Goal: Navigation & Orientation: Find specific page/section

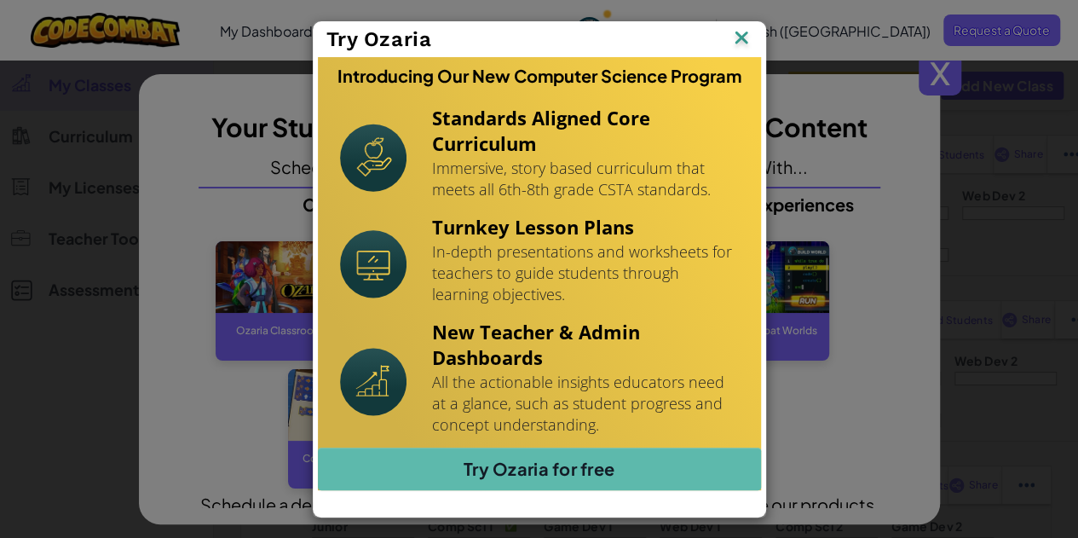
click at [743, 35] on img at bounding box center [742, 39] width 22 height 26
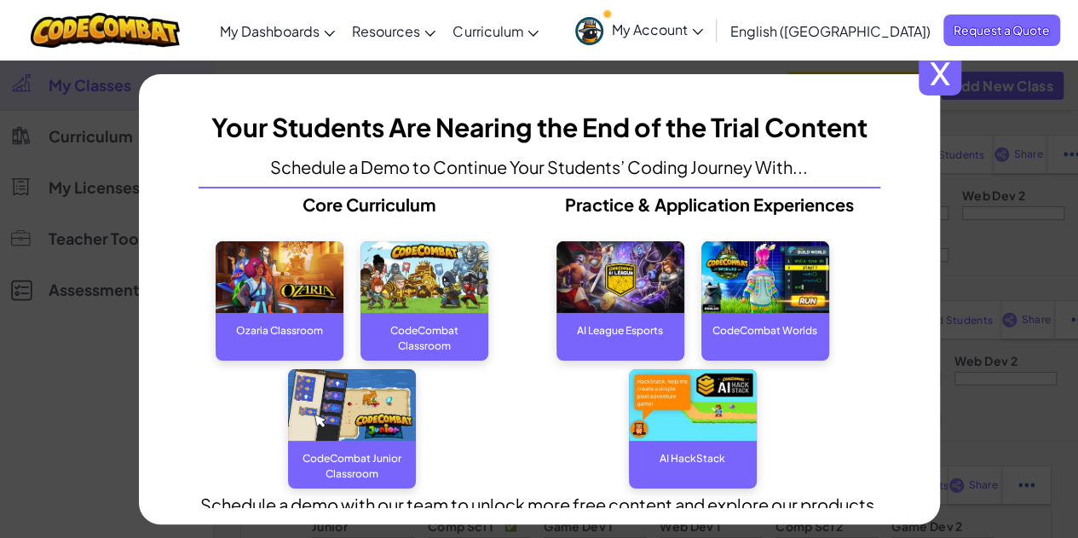
click at [953, 71] on span "x" at bounding box center [940, 74] width 43 height 43
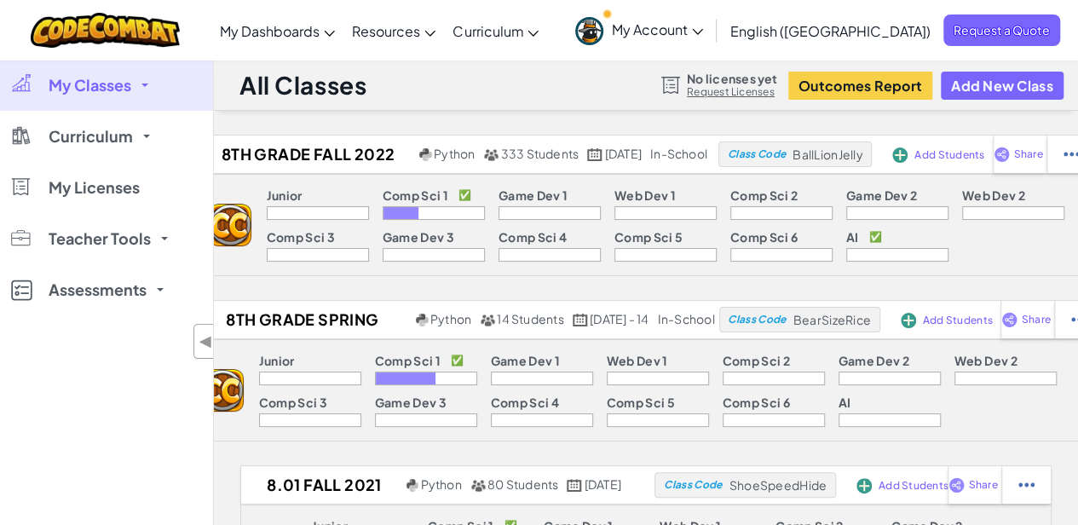
click at [384, 194] on p "Comp Sci 1" at bounding box center [416, 195] width 66 height 14
click at [459, 199] on p "✅" at bounding box center [465, 195] width 13 height 14
click at [383, 199] on p "Comp Sci 1" at bounding box center [416, 195] width 66 height 14
click at [384, 212] on div at bounding box center [402, 213] width 36 height 12
